Goal: Check status

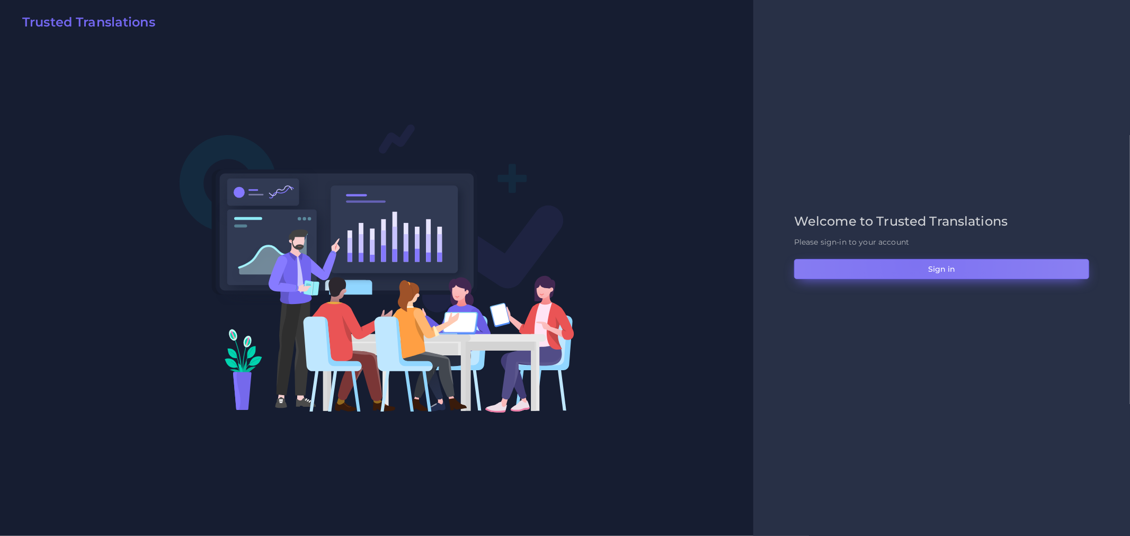
click at [915, 263] on button "Sign in" at bounding box center [941, 269] width 295 height 20
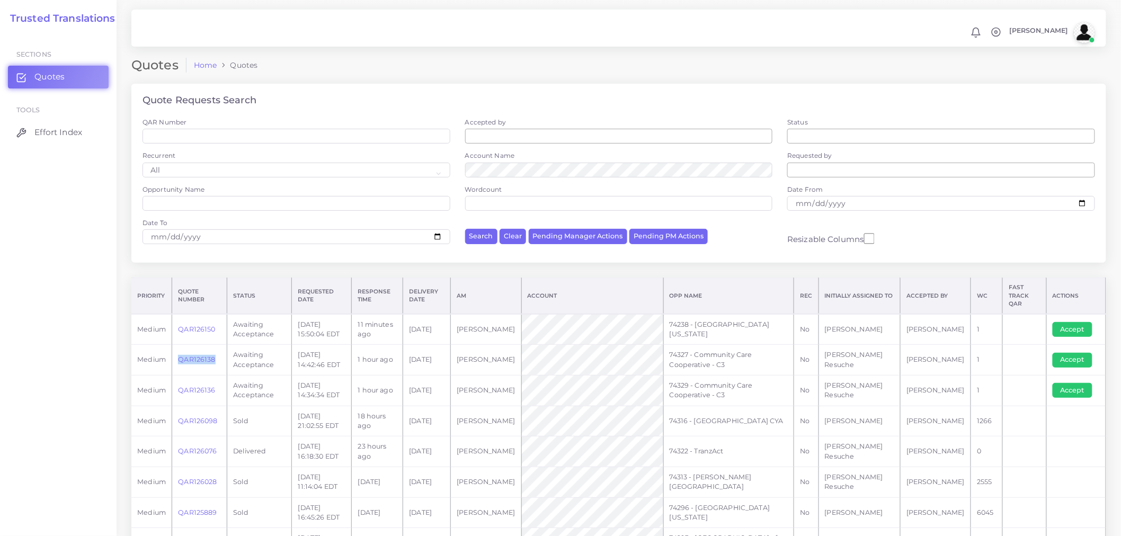
drag, startPoint x: 217, startPoint y: 354, endPoint x: 173, endPoint y: 358, distance: 44.7
click at [173, 358] on td "QAR126138" at bounding box center [199, 360] width 55 height 31
copy link "QAR126138"
drag, startPoint x: 217, startPoint y: 385, endPoint x: 178, endPoint y: 389, distance: 38.9
click at [178, 389] on td "QAR126136" at bounding box center [199, 390] width 55 height 31
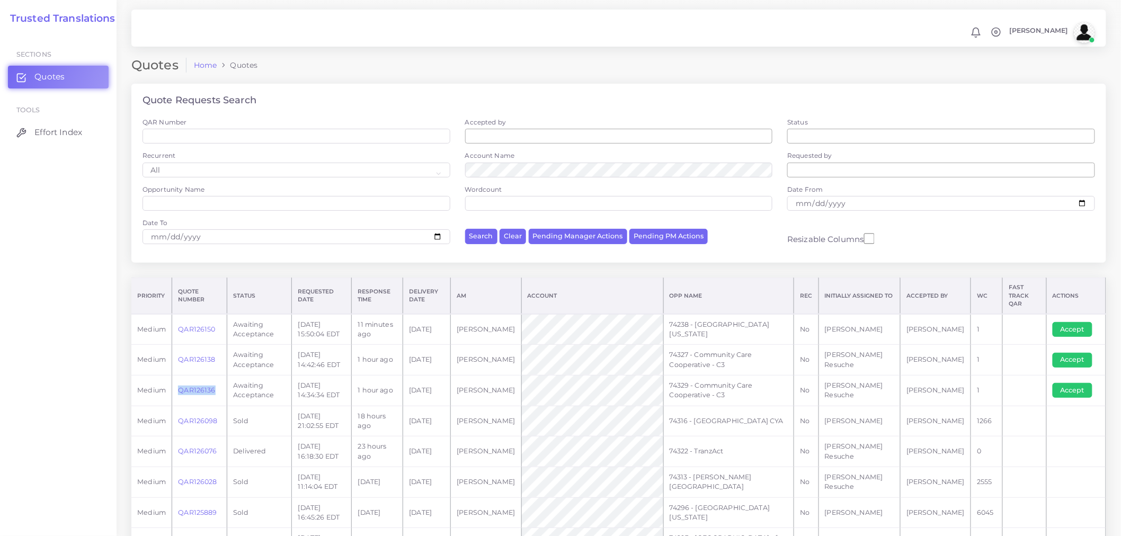
copy link "QAR126136"
click at [778, 270] on div "Quote Requests Search QAR Number Accepted by All [PERSON_NAME] [PERSON_NAME] [P…" at bounding box center [618, 181] width 989 height 194
